Goal: Information Seeking & Learning: Learn about a topic

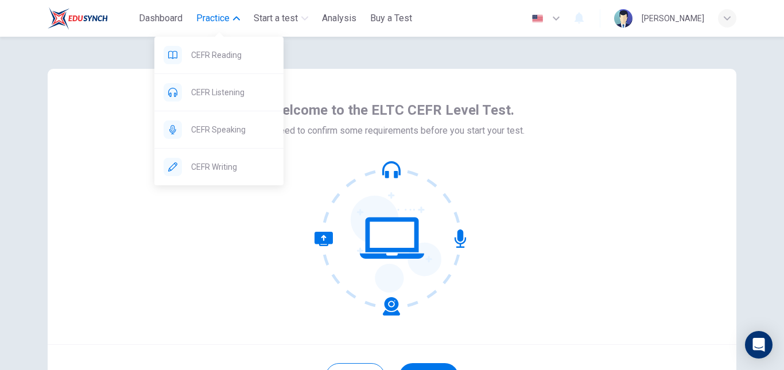
click at [207, 20] on span "Practice" at bounding box center [212, 18] width 33 height 14
drag, startPoint x: 208, startPoint y: 21, endPoint x: 209, endPoint y: 41, distance: 20.1
click at [209, 24] on span "Practice" at bounding box center [212, 18] width 33 height 14
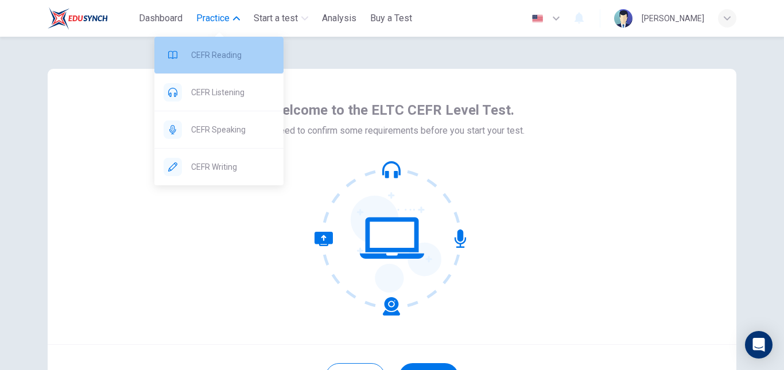
click at [213, 56] on span "CEFR Reading" at bounding box center [232, 55] width 83 height 14
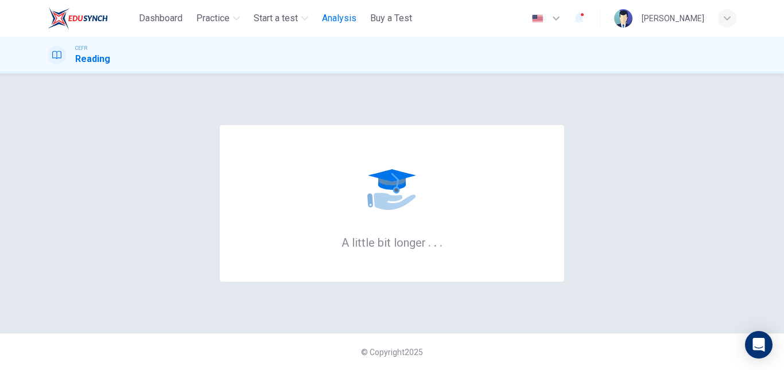
click at [336, 21] on span "Analysis" at bounding box center [339, 18] width 34 height 14
click at [335, 23] on span "Analysis" at bounding box center [339, 18] width 34 height 14
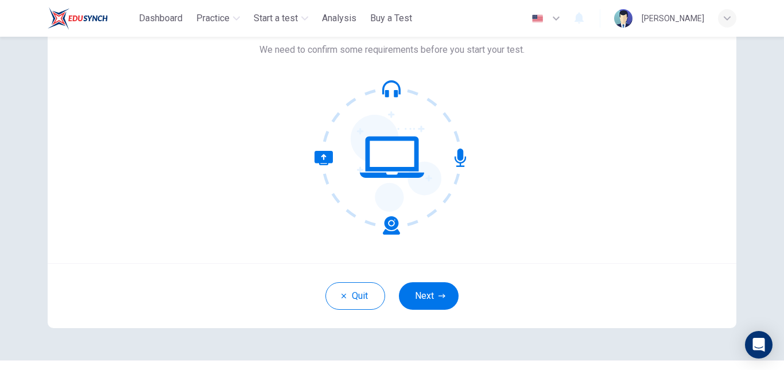
scroll to position [108, 0]
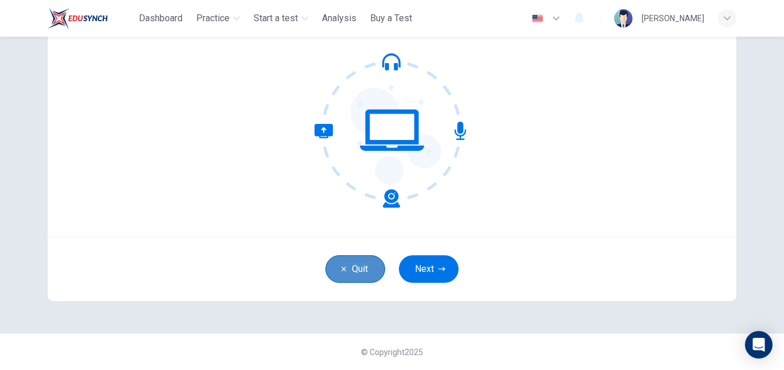
click at [341, 277] on button "Quit" at bounding box center [355, 269] width 60 height 28
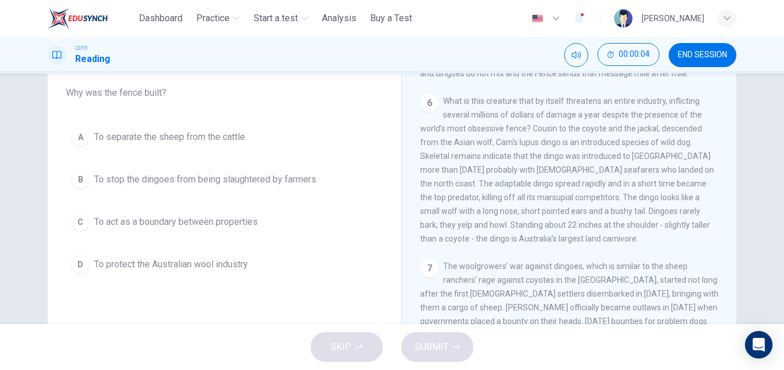
scroll to position [194, 0]
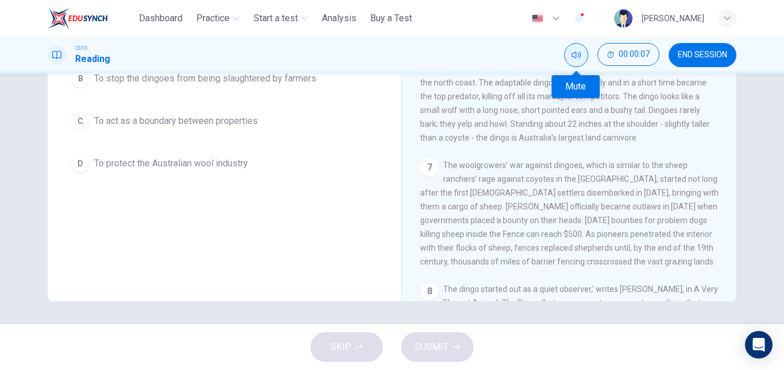
click at [574, 61] on button "Mute" at bounding box center [576, 55] width 24 height 24
click at [573, 60] on button "Unmute" at bounding box center [576, 55] width 24 height 24
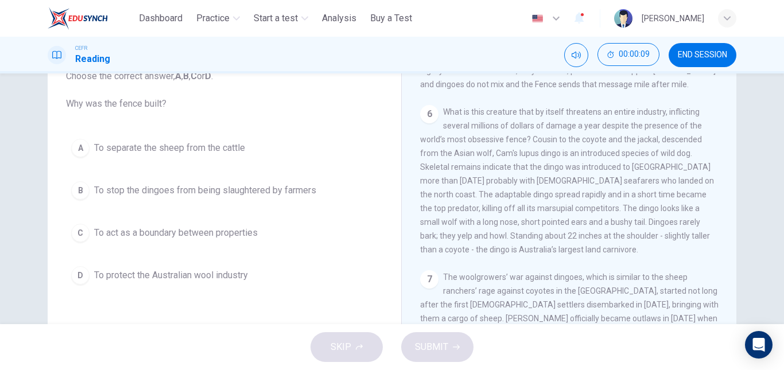
scroll to position [0, 0]
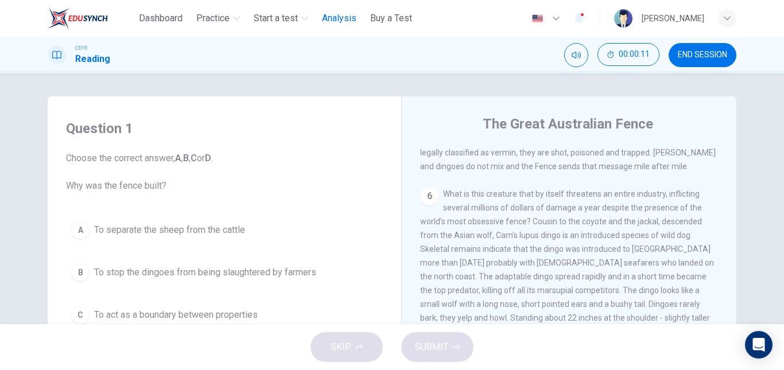
click at [327, 16] on span "Analysis" at bounding box center [339, 18] width 34 height 14
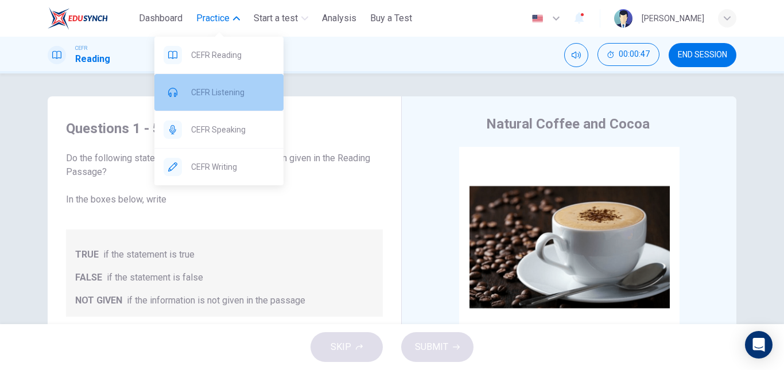
click at [235, 100] on div "CEFR Listening" at bounding box center [218, 92] width 129 height 37
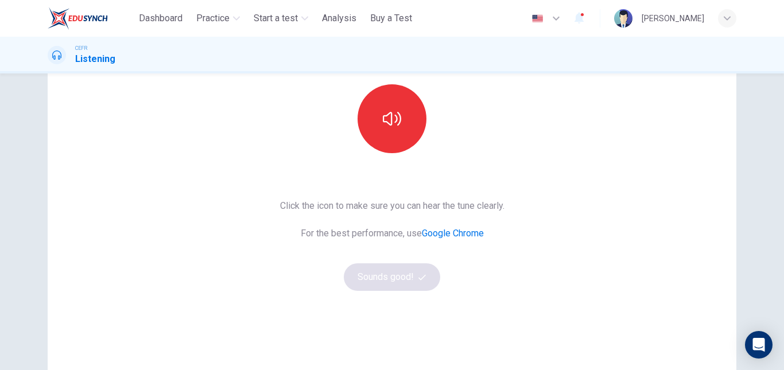
scroll to position [134, 0]
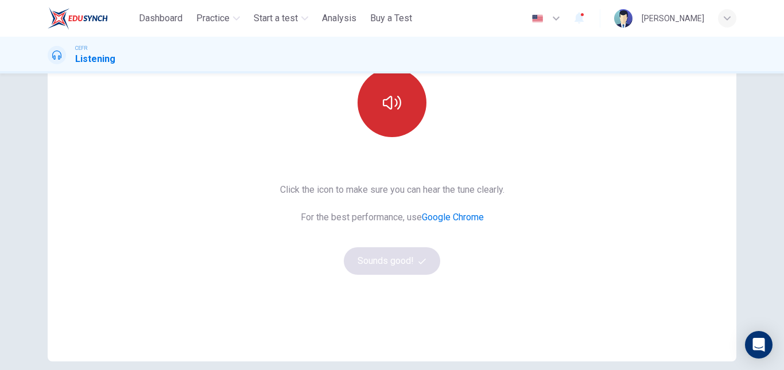
click at [393, 114] on button "button" at bounding box center [392, 102] width 69 height 69
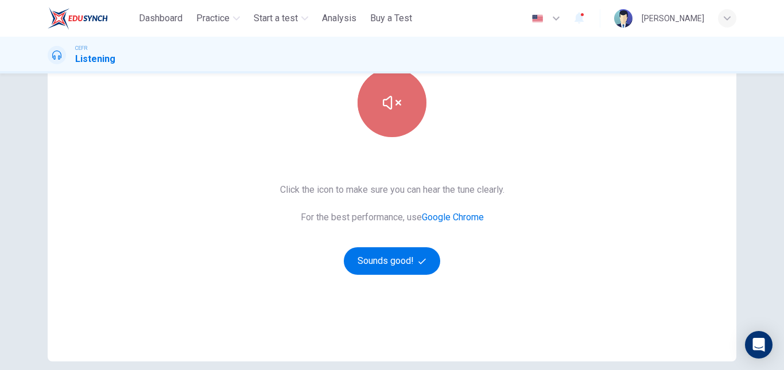
click at [392, 112] on button "button" at bounding box center [392, 102] width 69 height 69
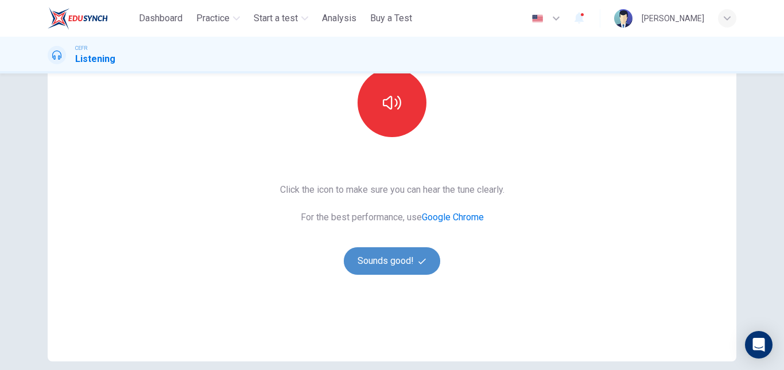
click at [396, 261] on button "Sounds good!" at bounding box center [392, 261] width 96 height 28
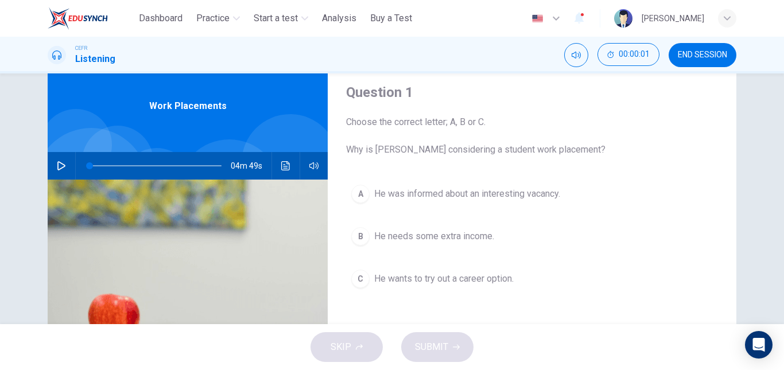
scroll to position [0, 0]
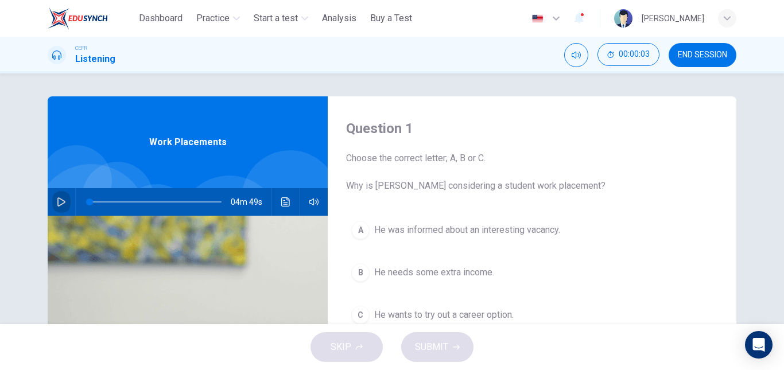
click at [63, 203] on icon "button" at bounding box center [61, 201] width 9 height 9
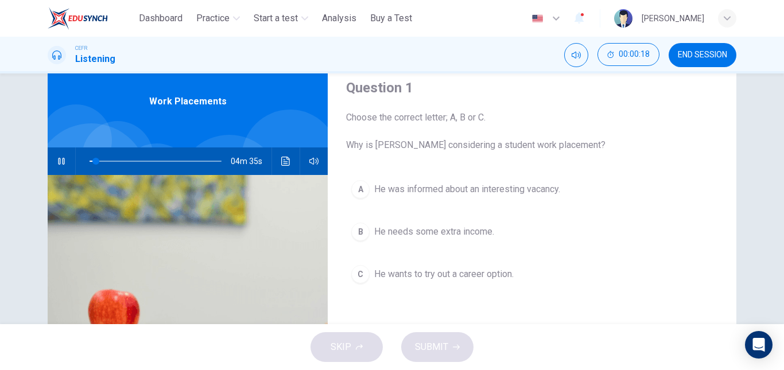
scroll to position [40, 0]
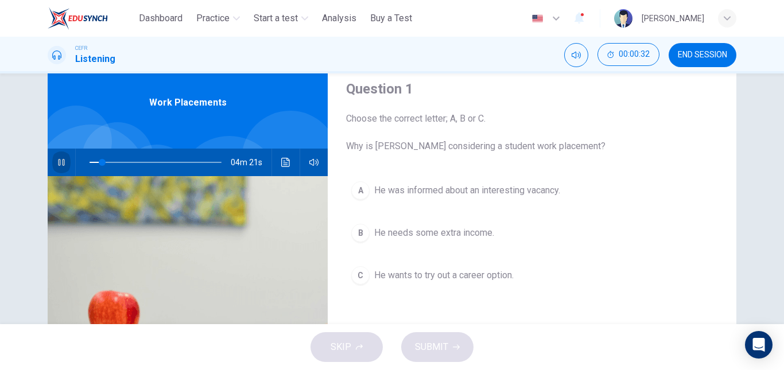
click at [59, 160] on icon "button" at bounding box center [61, 162] width 9 height 9
type input "**"
